Goal: Browse casually: Explore the website without a specific task or goal

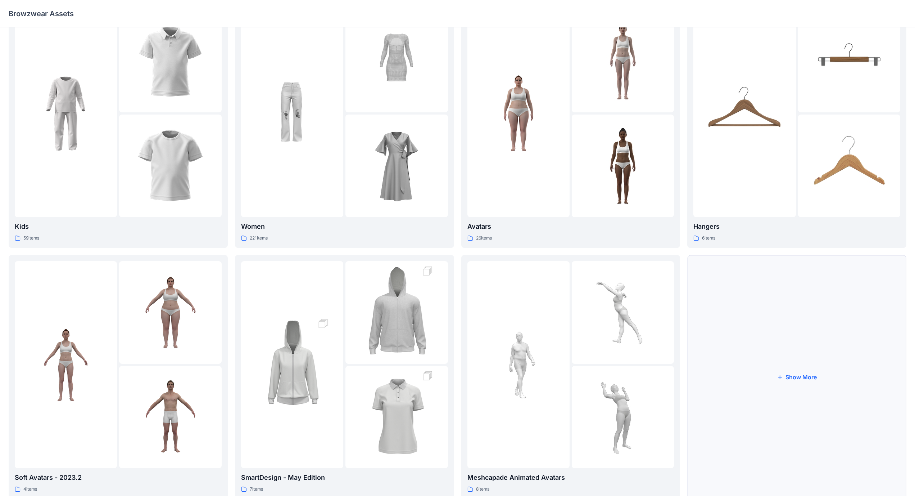
scroll to position [19, 0]
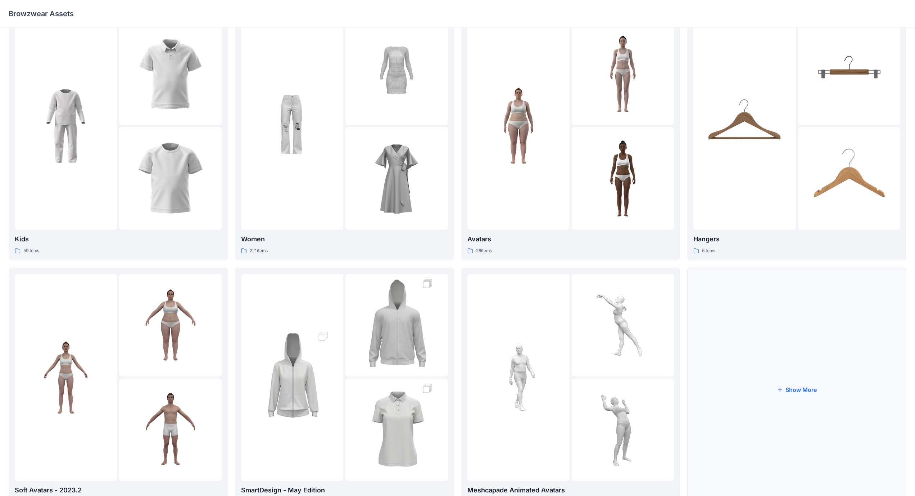
click at [809, 390] on button "Show More" at bounding box center [797, 389] width 219 height 244
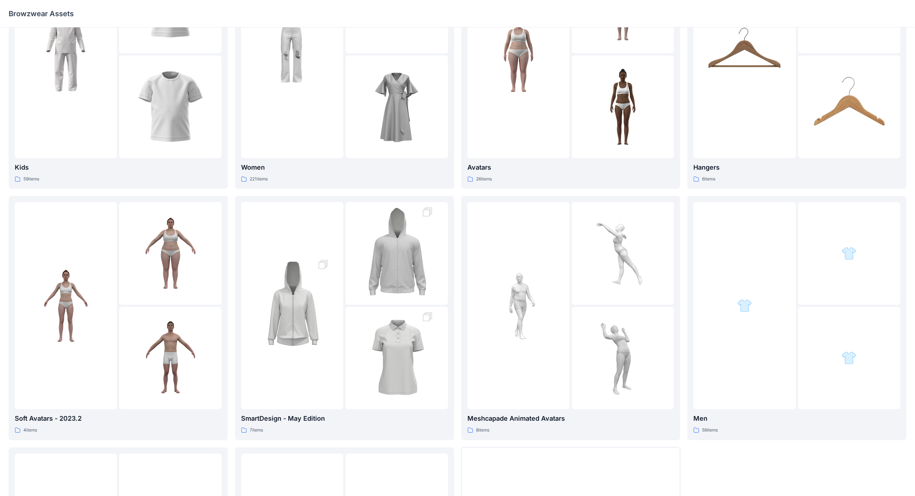
scroll to position [91, 0]
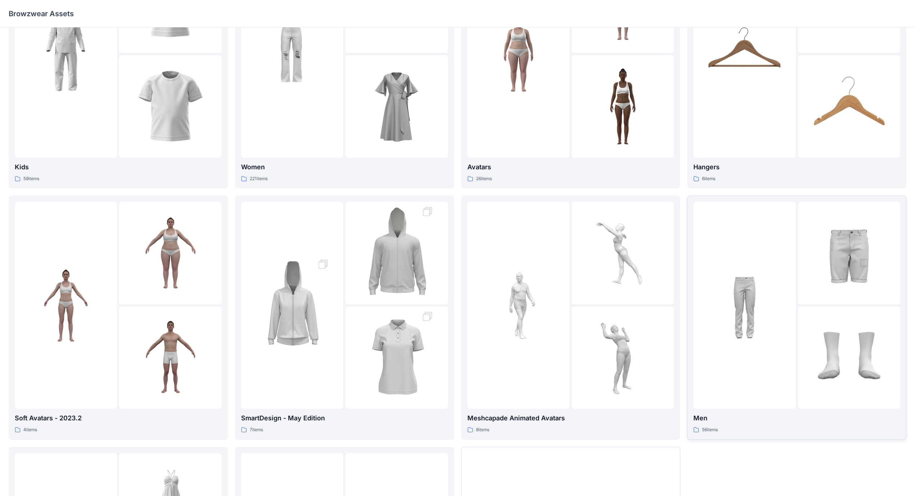
click at [766, 276] on img at bounding box center [744, 305] width 79 height 79
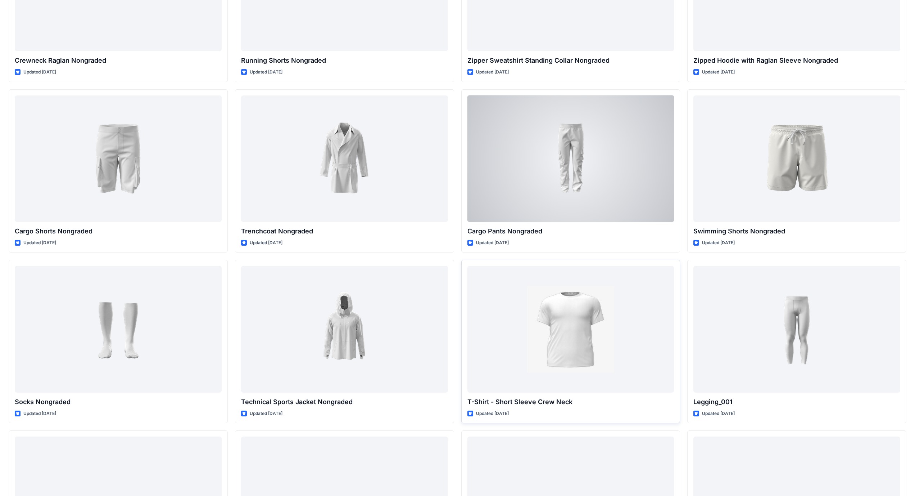
scroll to position [958, 0]
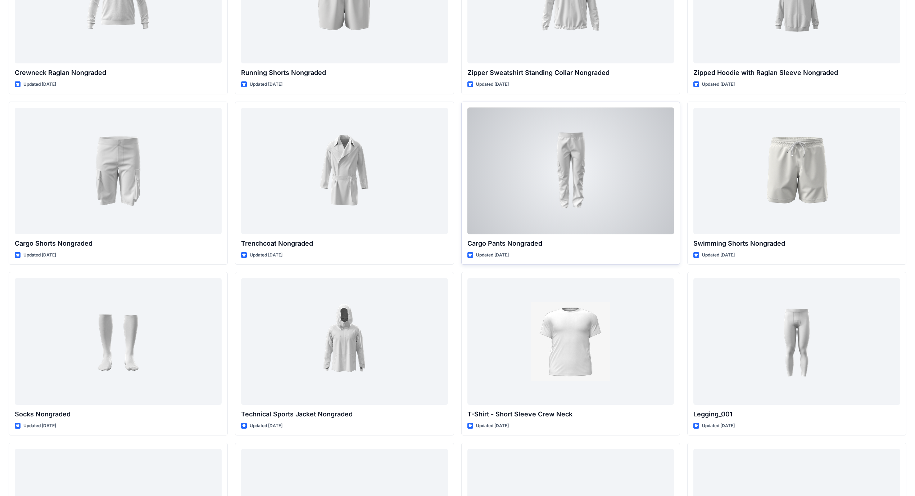
click at [586, 166] on div at bounding box center [571, 171] width 207 height 126
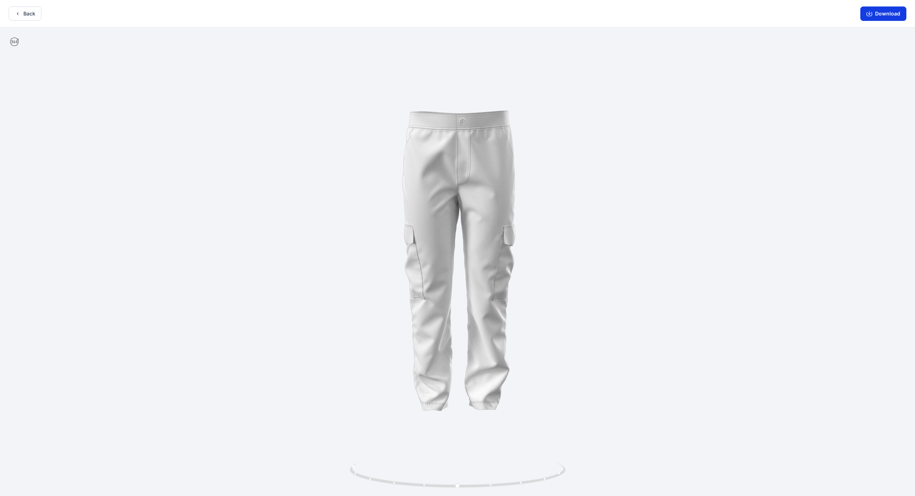
click at [870, 15] on icon "button" at bounding box center [870, 14] width 6 height 6
click at [636, 246] on div at bounding box center [457, 262] width 915 height 470
click at [24, 10] on button "Back" at bounding box center [25, 13] width 33 height 14
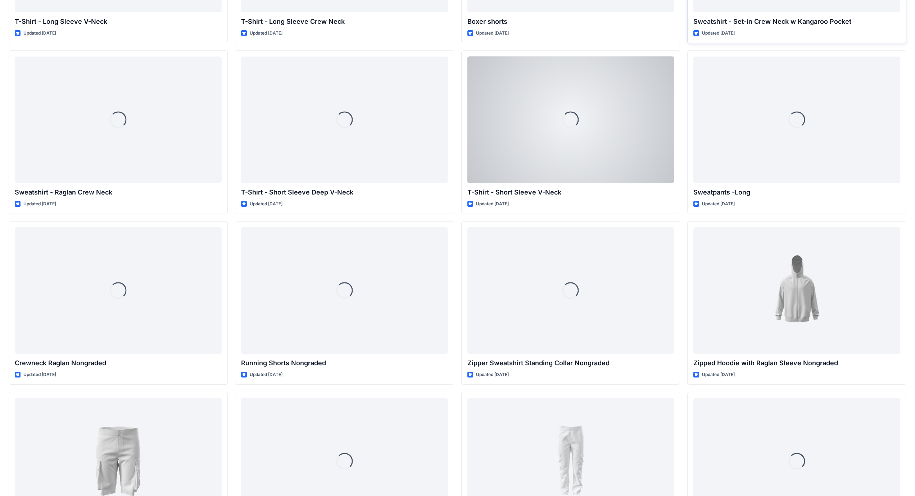
scroll to position [634, 0]
